Goal: Information Seeking & Learning: Learn about a topic

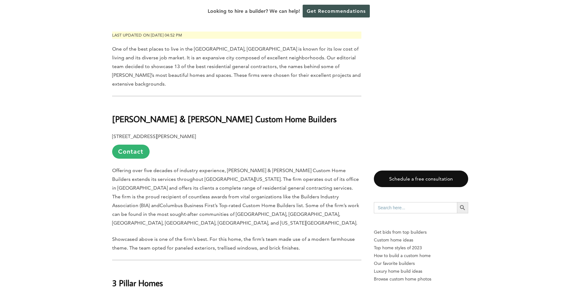
scroll to position [312, 0]
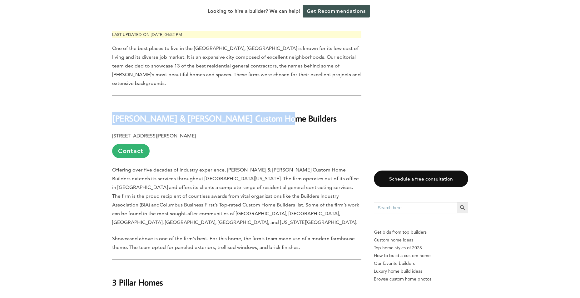
drag, startPoint x: 111, startPoint y: 96, endPoint x: 268, endPoint y: 97, distance: 157.3
copy b "[PERSON_NAME] & [PERSON_NAME] Custom Home Builders"
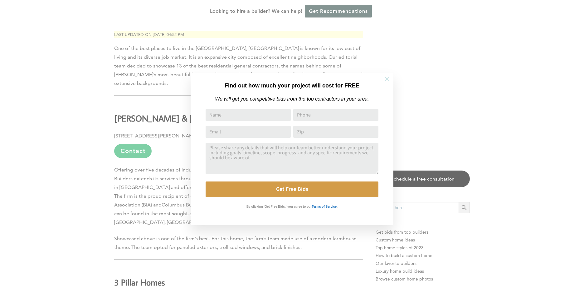
click at [390, 79] on icon at bounding box center [387, 79] width 7 height 7
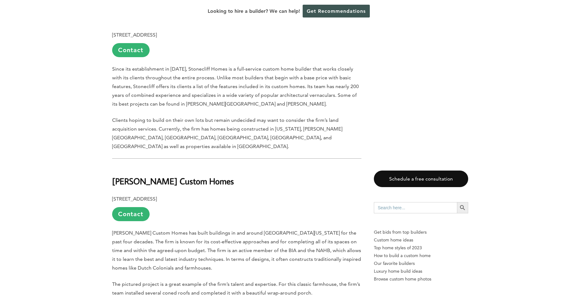
scroll to position [2248, 0]
